Goal: Task Accomplishment & Management: Manage account settings

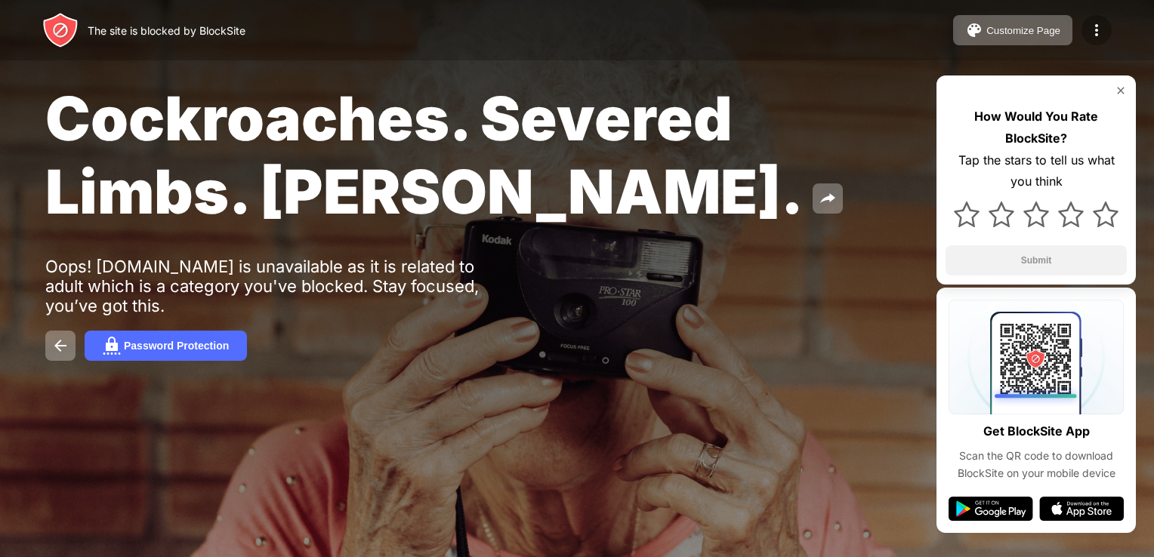
click at [1094, 29] on img at bounding box center [1097, 30] width 18 height 18
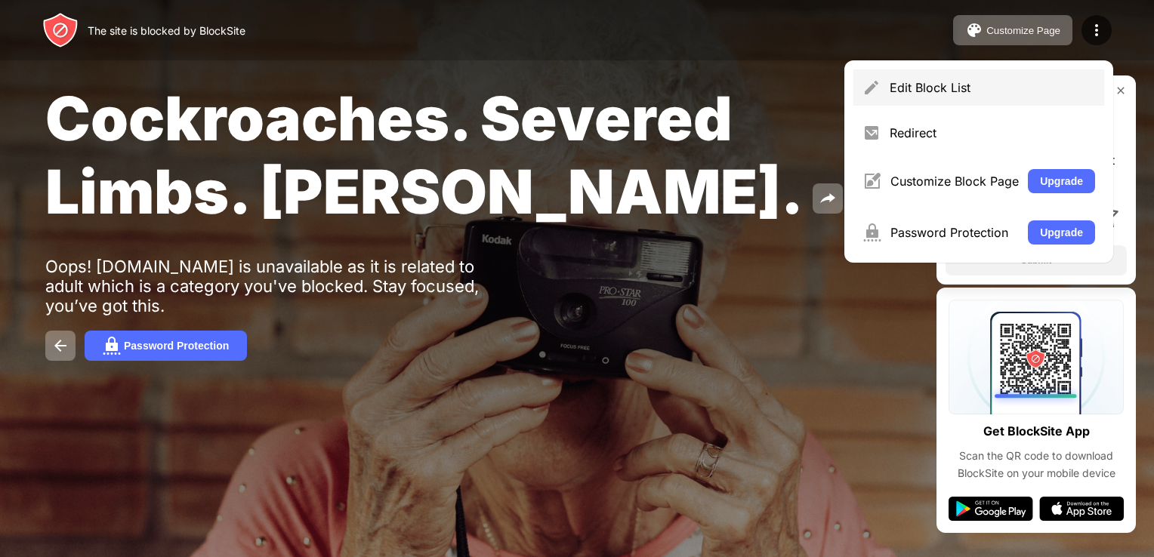
click at [933, 88] on div "Edit Block List" at bounding box center [992, 87] width 205 height 15
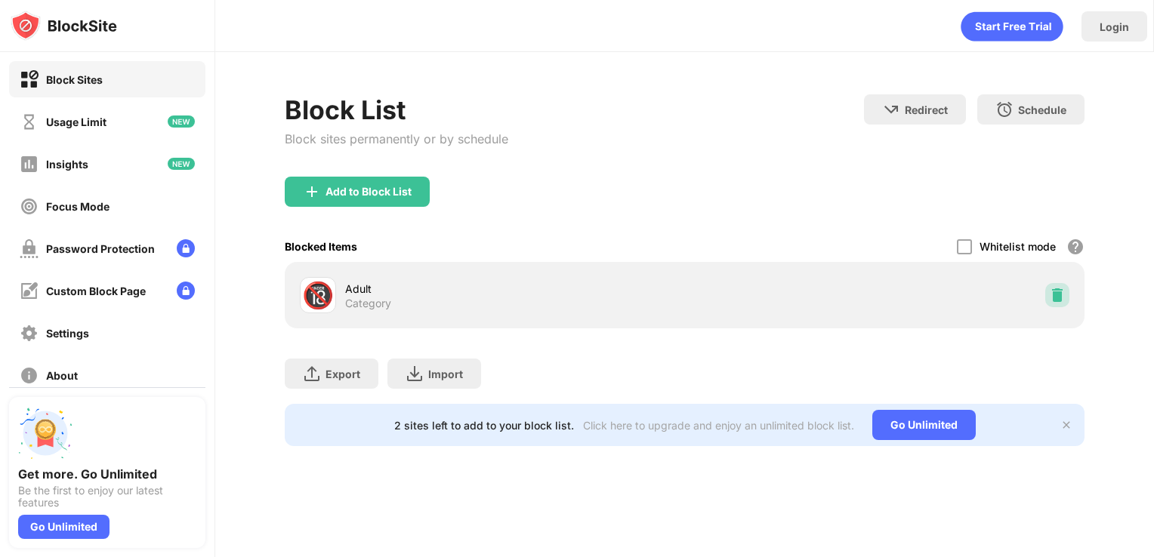
click at [1051, 295] on img at bounding box center [1057, 295] width 15 height 15
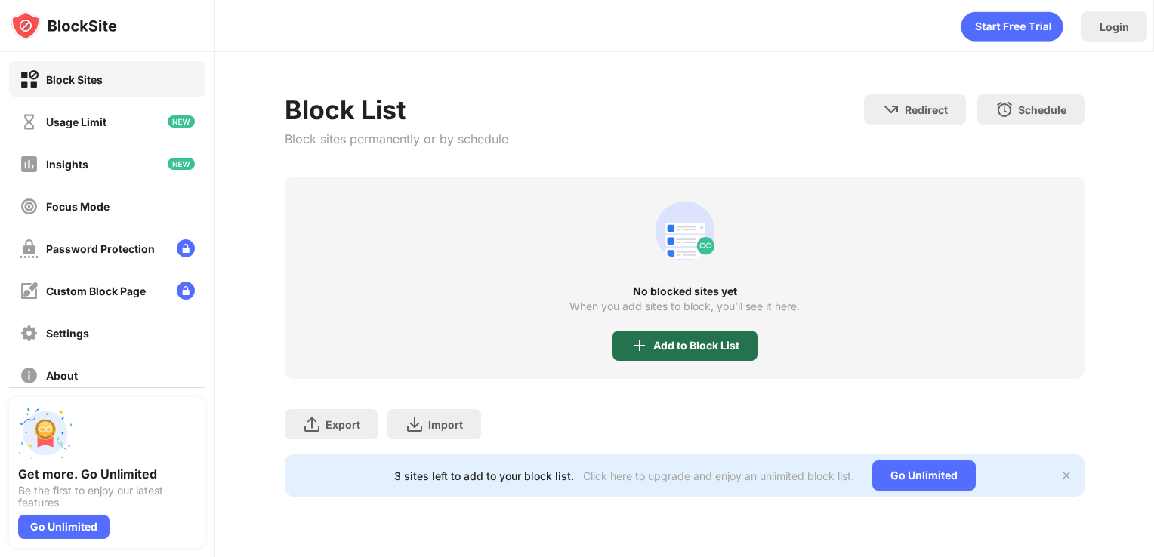
click at [736, 349] on div "Add to Block List" at bounding box center [696, 346] width 86 height 12
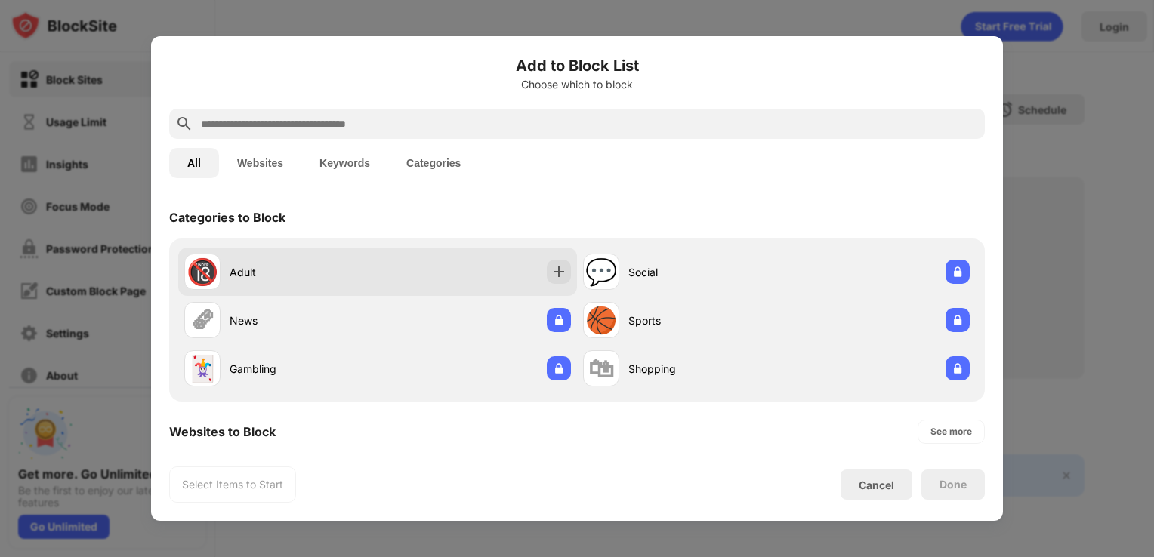
click at [381, 282] on div "🔞 Adult" at bounding box center [377, 272] width 399 height 48
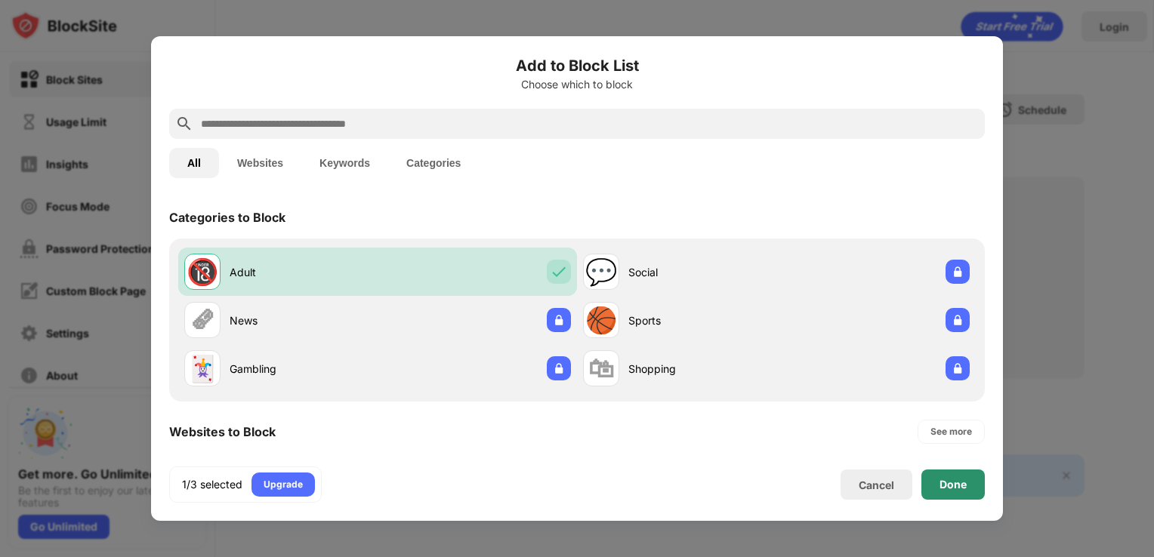
click at [950, 477] on div "Done" at bounding box center [952, 485] width 63 height 30
